Goal: Task Accomplishment & Management: Manage account settings

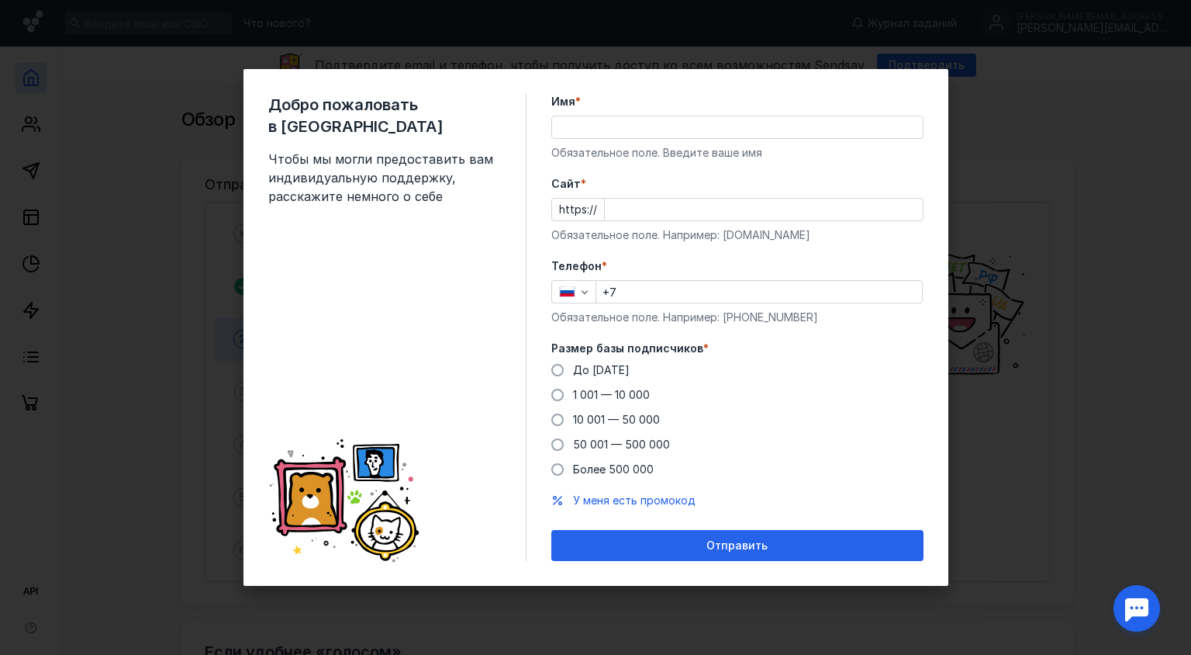
click at [652, 115] on div "Имя * Обязательное поле. Введите ваше имя" at bounding box center [737, 127] width 372 height 67
click at [650, 128] on input "Имя *" at bounding box center [737, 127] width 371 height 22
type input "N"
type input "Тест"
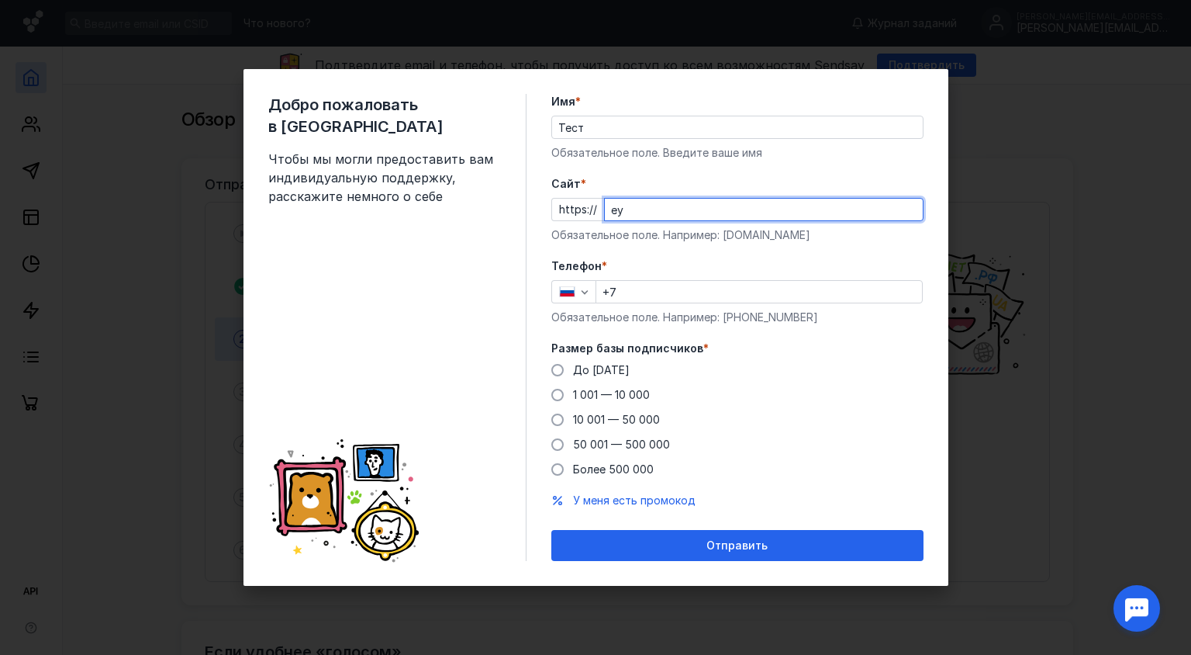
type input "е"
type input "[DOMAIN_NAME]"
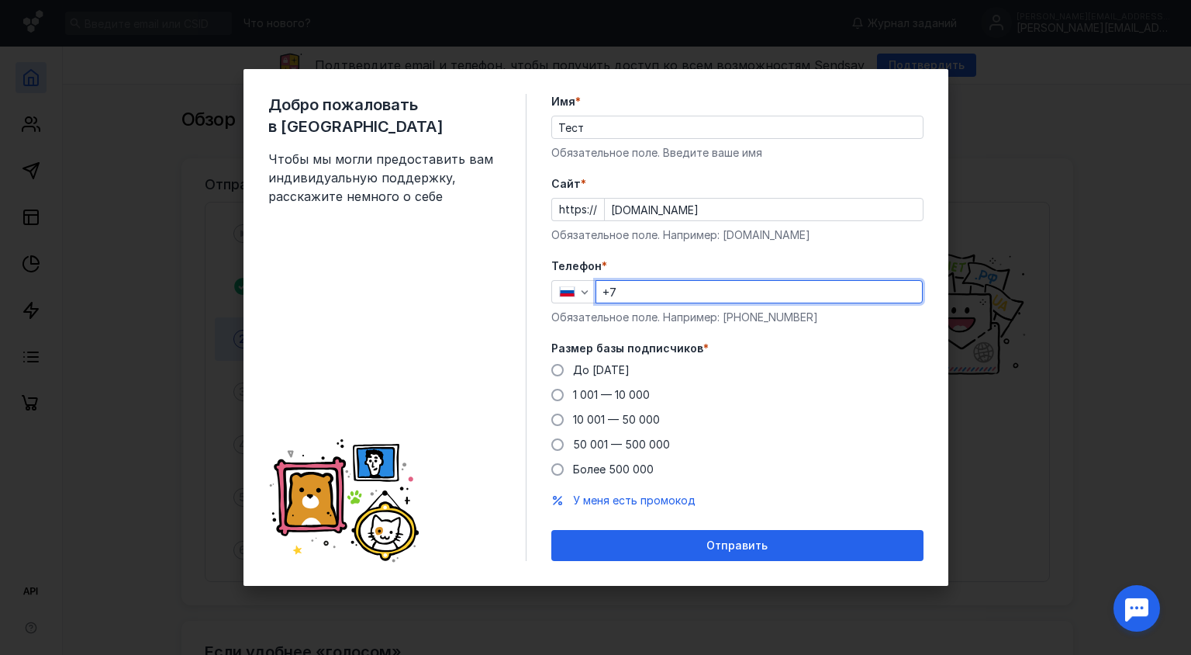
click at [682, 288] on input "+7" at bounding box center [759, 292] width 326 height 22
type input "[PHONE_NUMBER]"
click at [589, 368] on span "До [DATE]" at bounding box center [601, 369] width 57 height 13
click at [0, 0] on input "До [DATE]" at bounding box center [0, 0] width 0 height 0
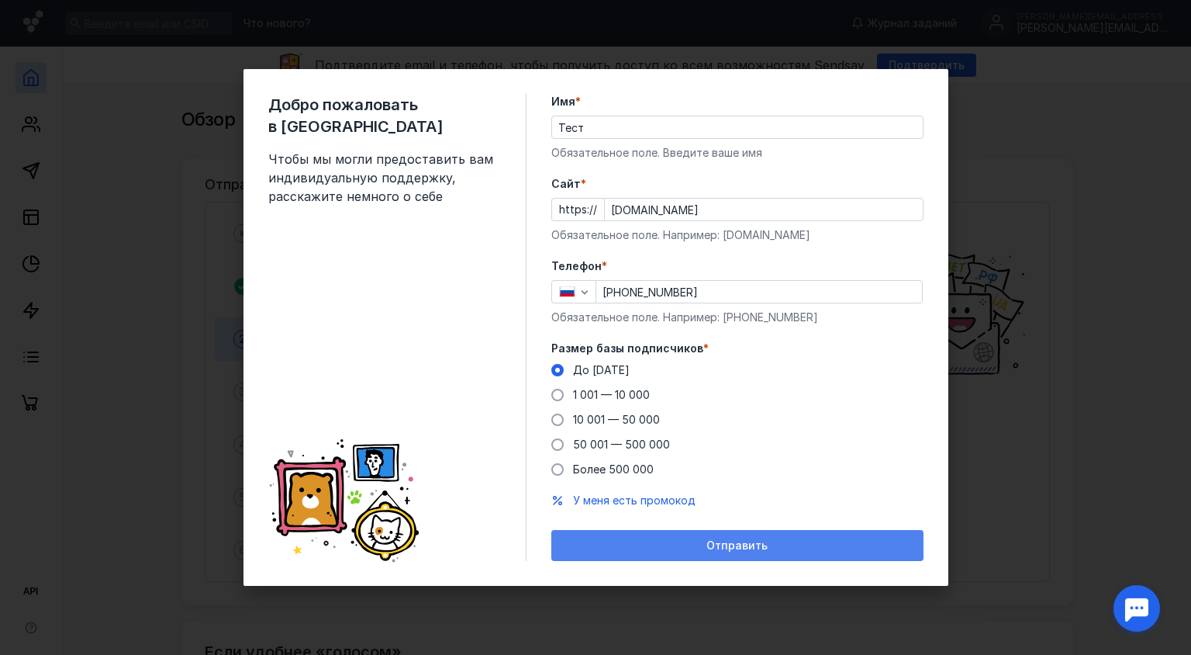
click at [734, 543] on span "Отправить" at bounding box center [737, 545] width 61 height 13
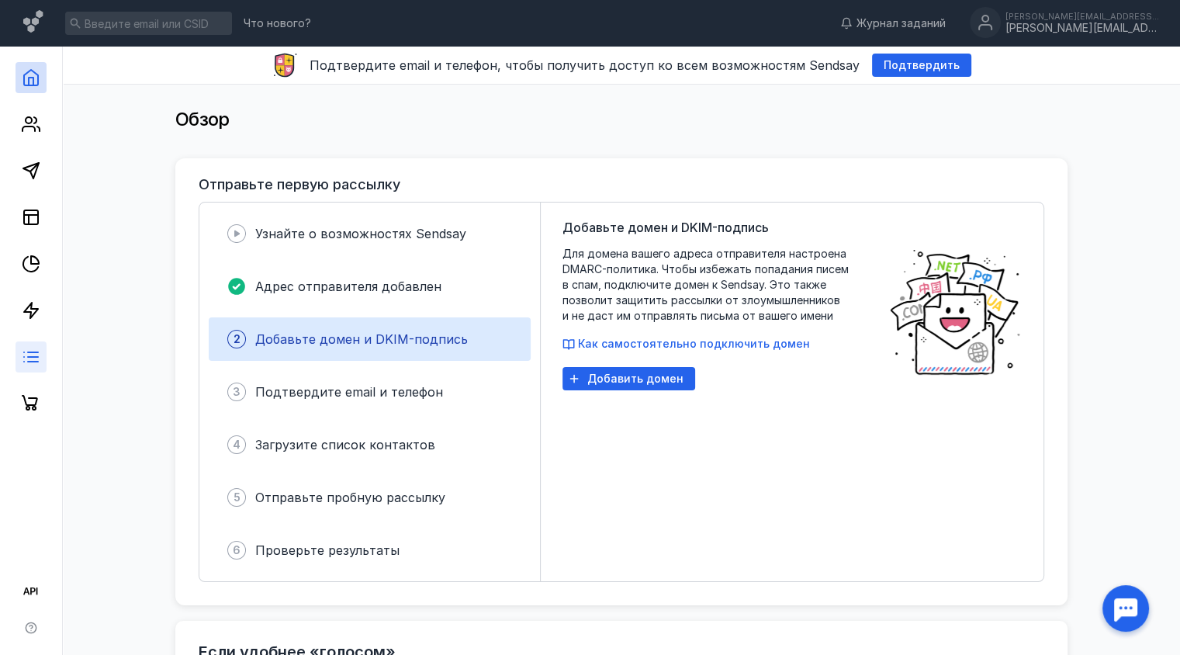
click at [25, 366] on link at bounding box center [31, 356] width 31 height 31
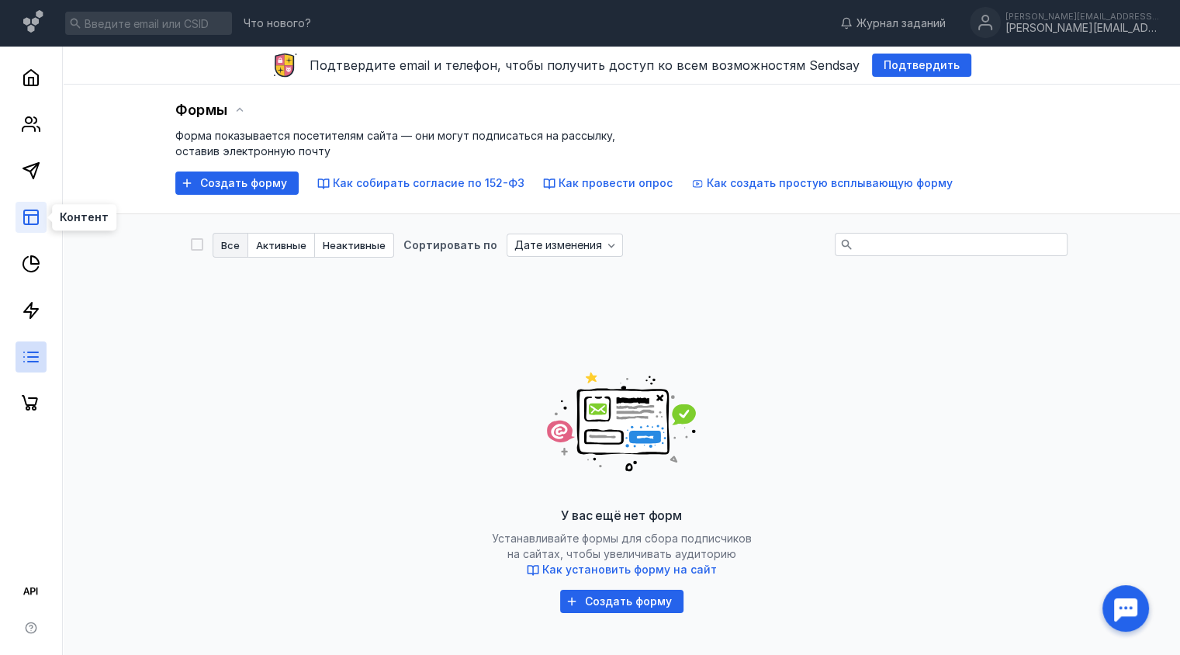
click at [24, 217] on rect at bounding box center [31, 217] width 14 height 14
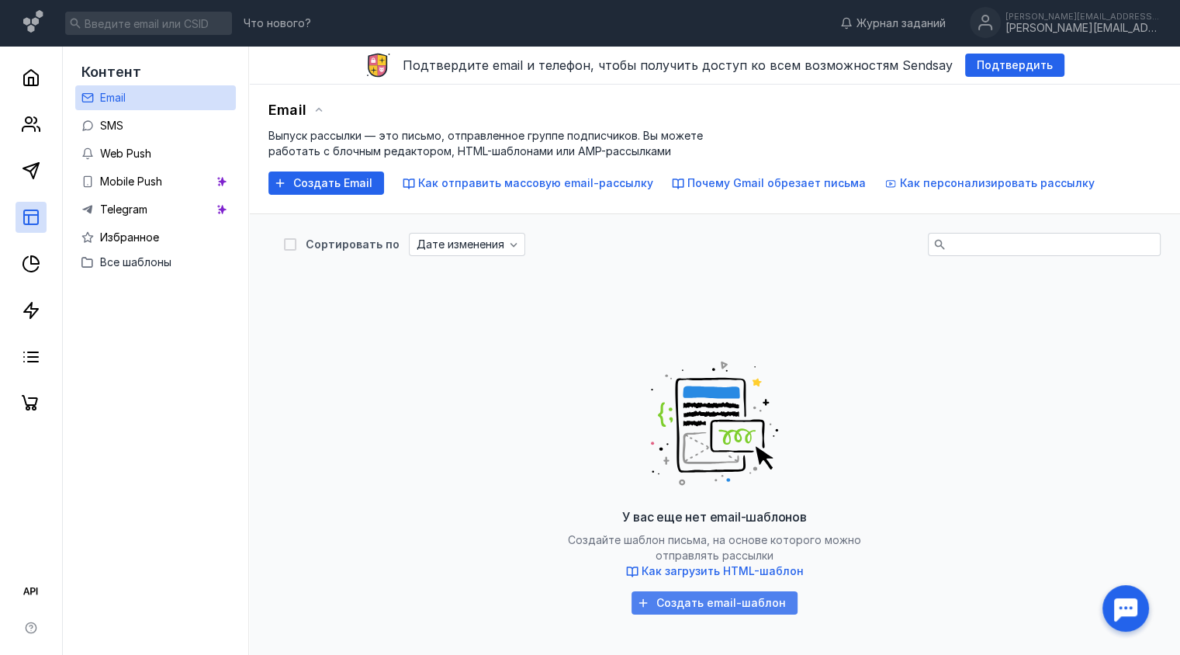
click at [715, 604] on span "Создать email-шаблон" at bounding box center [721, 602] width 130 height 13
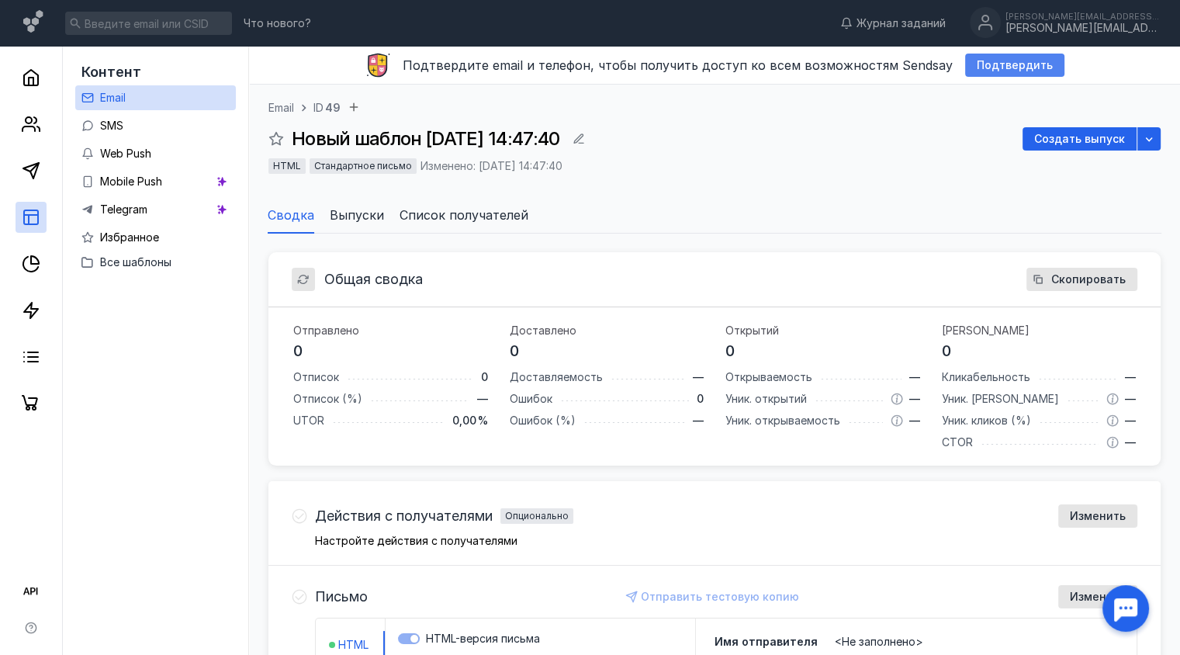
click at [1004, 65] on span "Подтвердить" at bounding box center [1014, 65] width 76 height 13
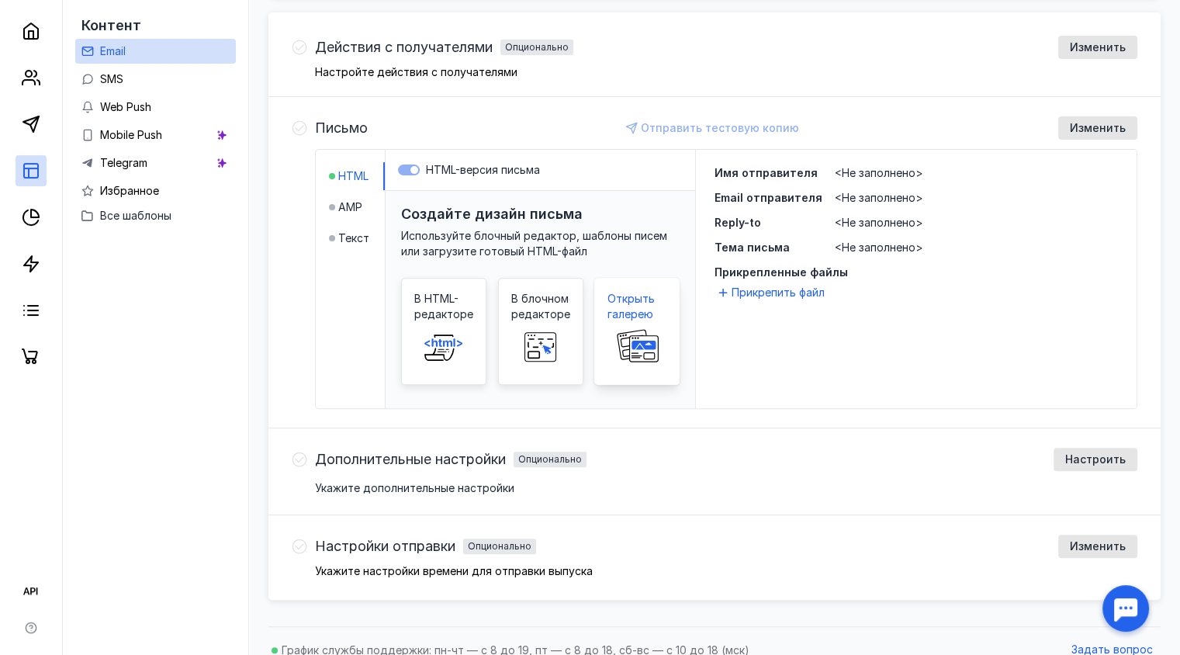
scroll to position [485, 0]
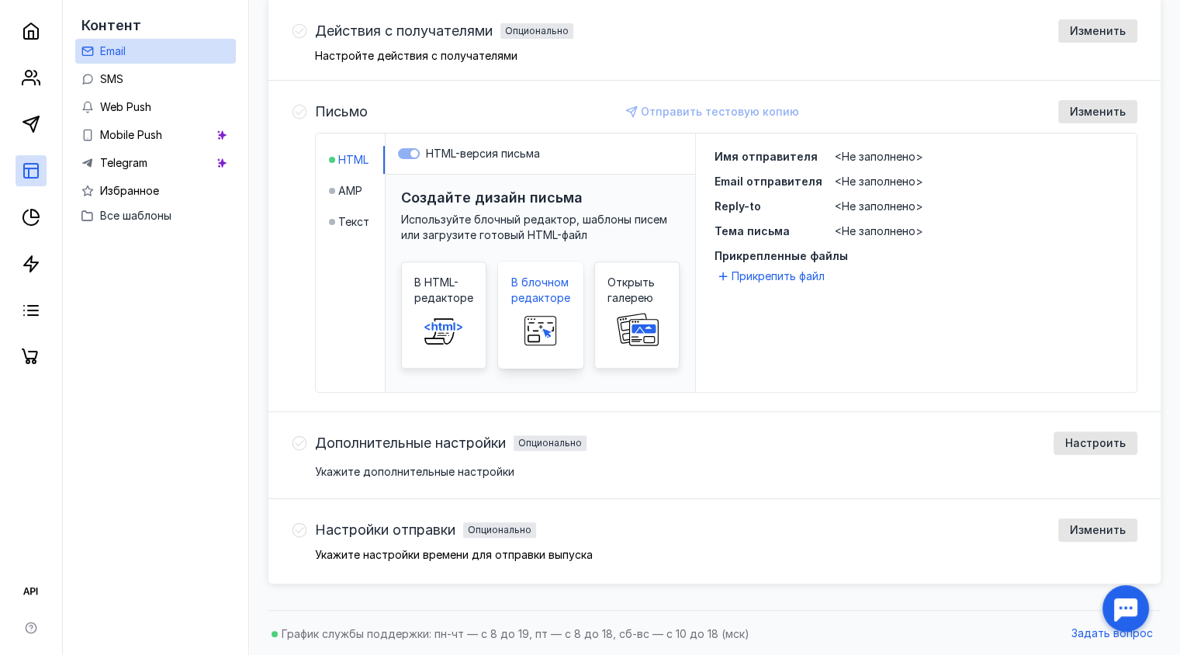
click at [547, 310] on span at bounding box center [541, 331] width 50 height 50
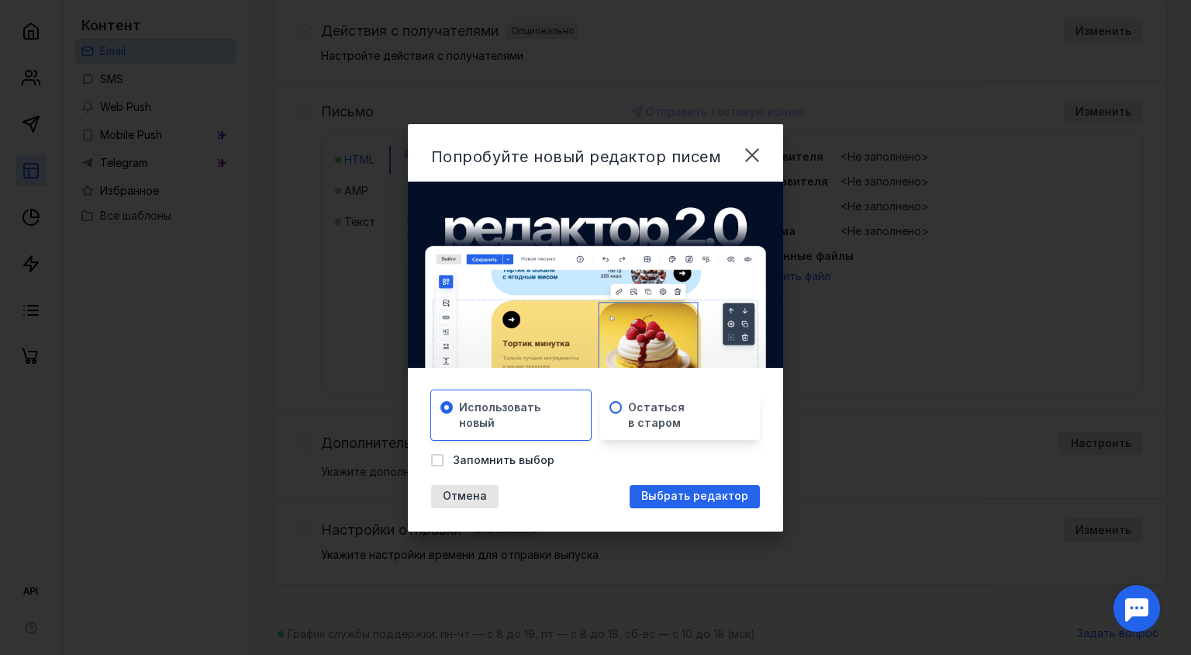
click at [666, 414] on span "Остаться в старом" at bounding box center [656, 414] width 57 height 31
click at [525, 400] on span "Использовать новый" at bounding box center [499, 414] width 81 height 31
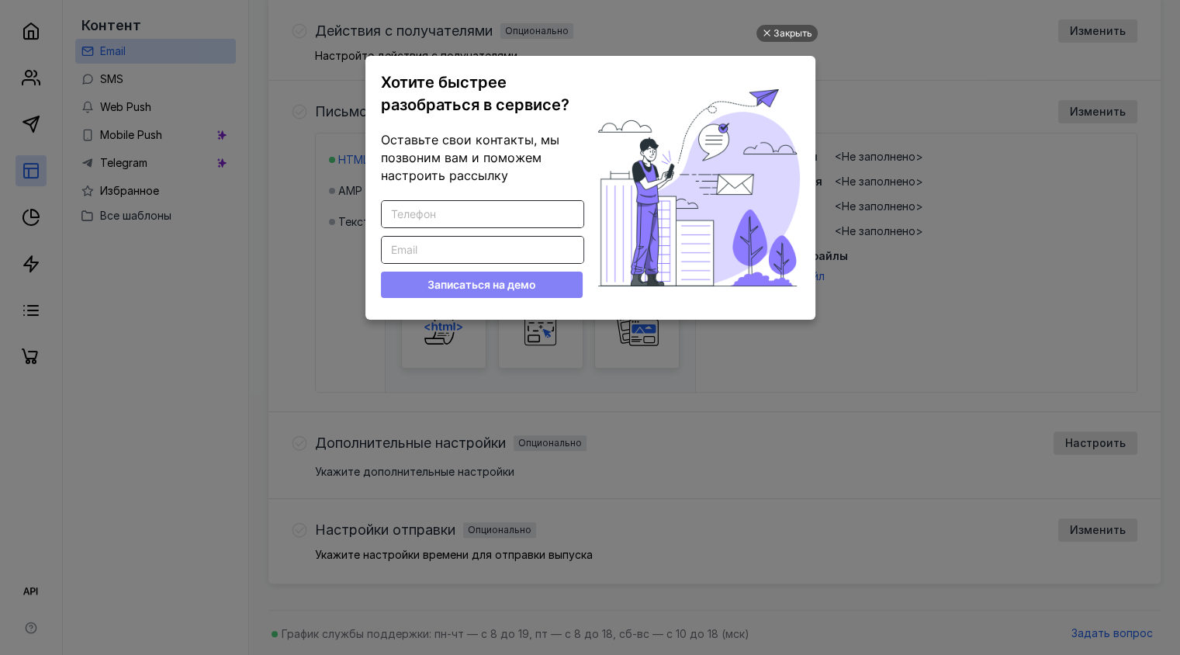
scroll to position [0, 0]
click at [791, 22] on div "Закрыть Хотите быстрее разобраться в сервисе? Оставьте свои контакты, мы позвон…" at bounding box center [590, 310] width 465 height 616
click at [793, 28] on div "Закрыть" at bounding box center [792, 33] width 39 height 17
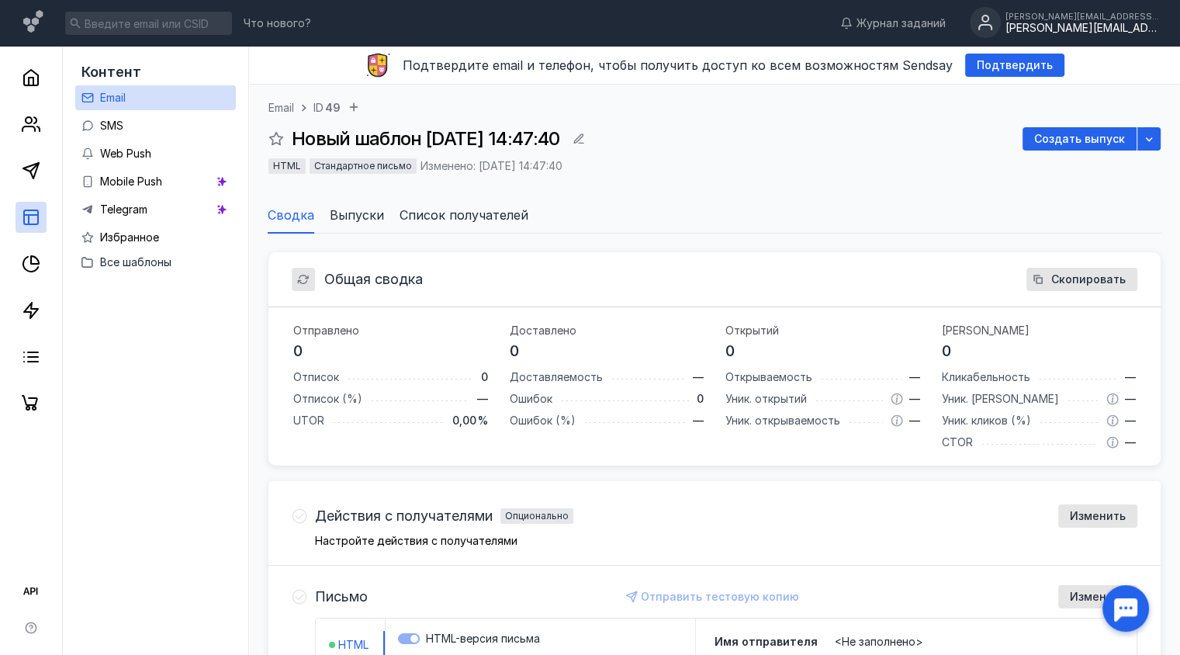
click at [1109, 31] on div "[PERSON_NAME][EMAIL_ADDRESS][DOMAIN_NAME]" at bounding box center [1082, 28] width 155 height 13
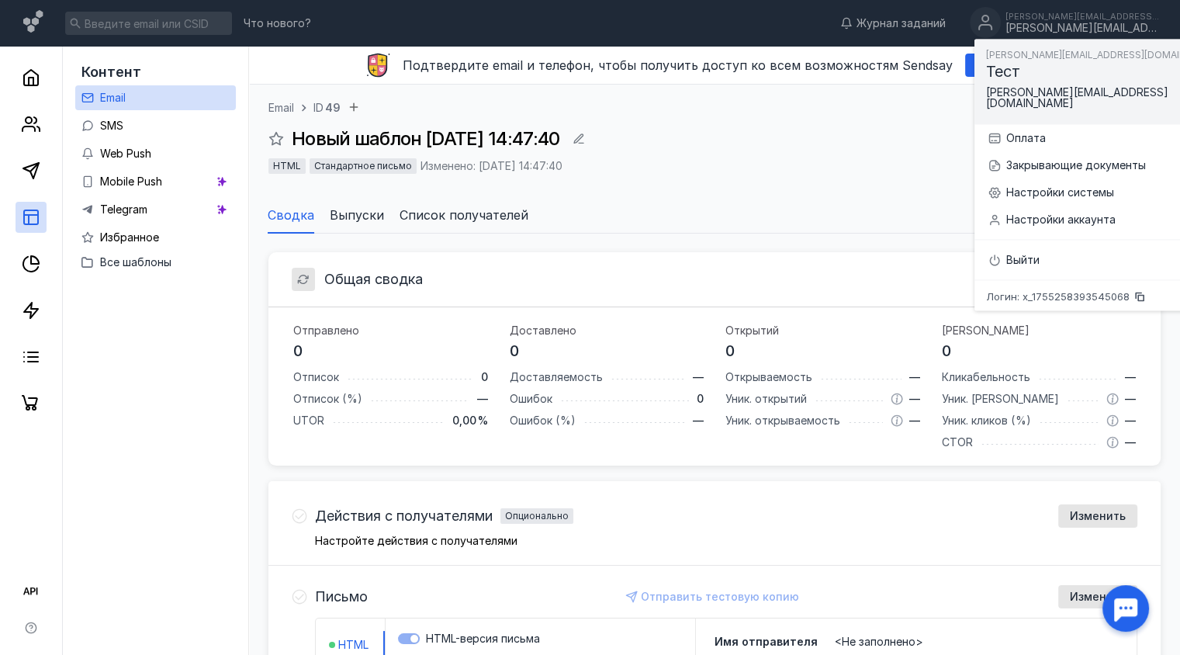
click at [1031, 81] on div "[PERSON_NAME][EMAIL_ADDRESS][DOMAIN_NAME] Тест [PERSON_NAME][EMAIL_ADDRESS][DOM…" at bounding box center [1109, 81] width 271 height 85
click at [1042, 212] on div "Настройки аккаунта" at bounding box center [1119, 220] width 227 height 16
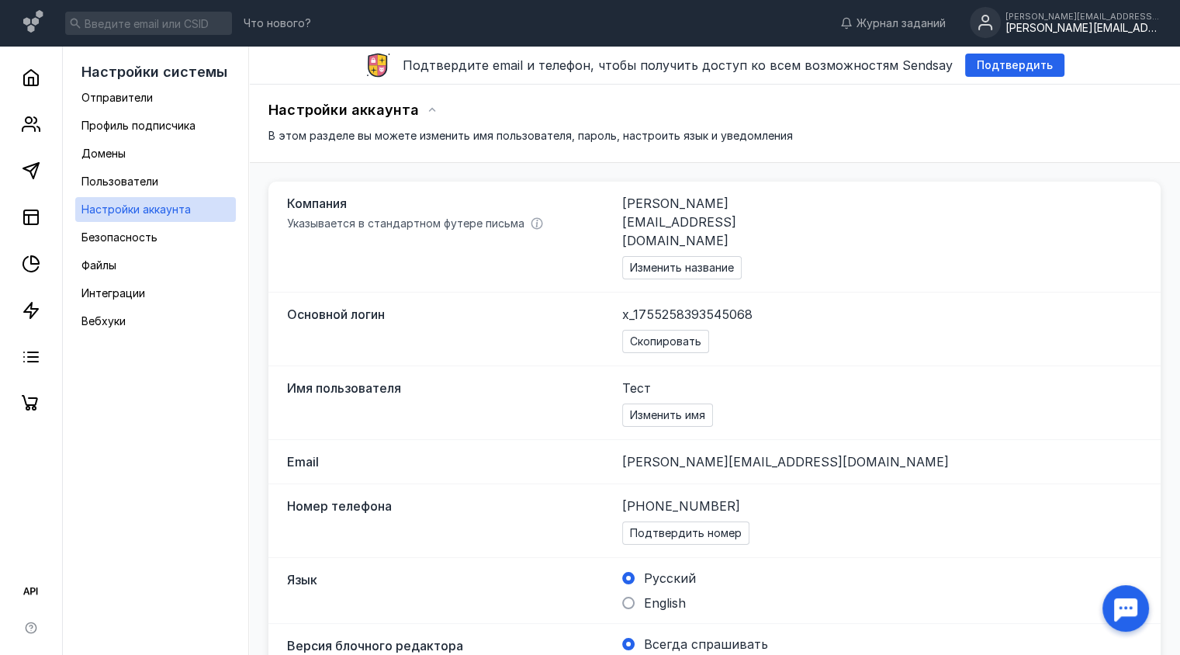
click at [1146, 20] on div "[PERSON_NAME][EMAIL_ADDRESS][DOMAIN_NAME]" at bounding box center [1082, 16] width 155 height 9
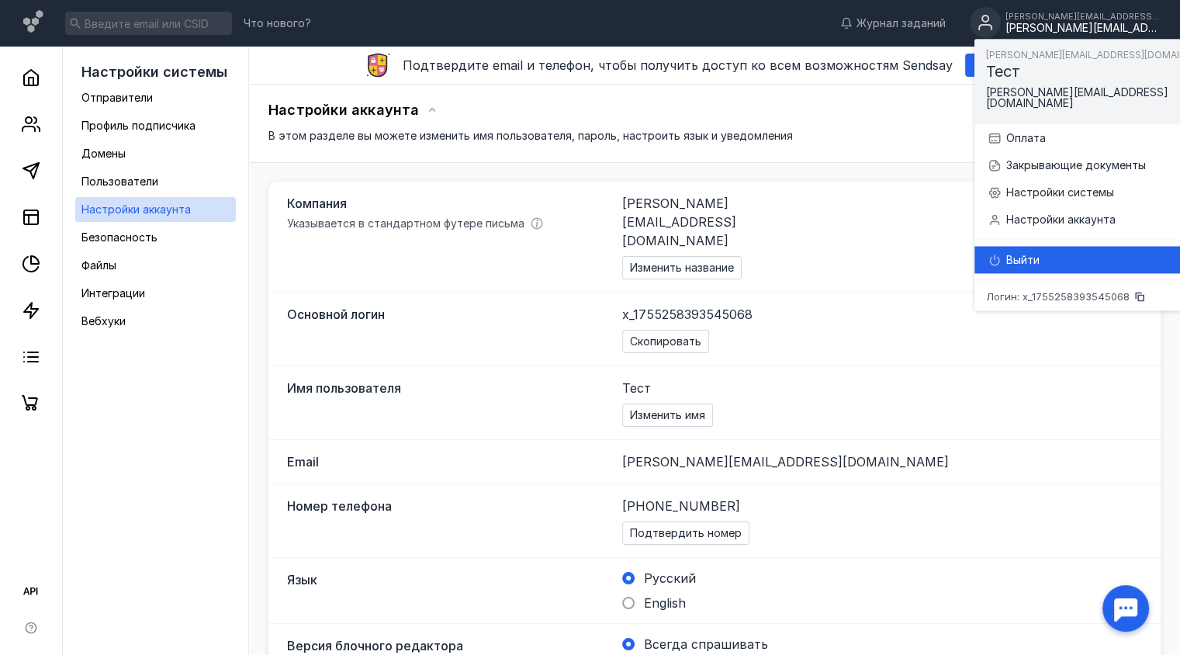
click at [1025, 252] on div "Выйти" at bounding box center [1119, 260] width 227 height 16
